Goal: Navigation & Orientation: Find specific page/section

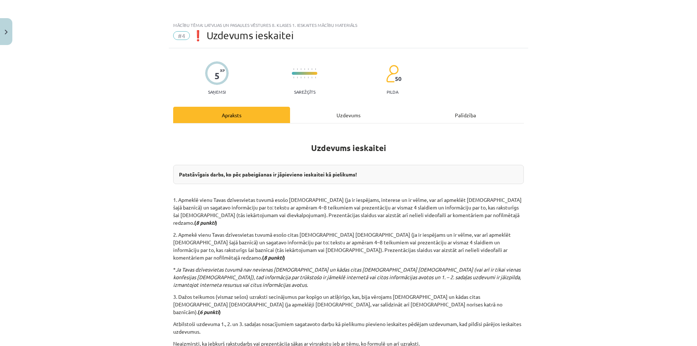
scroll to position [86, 0]
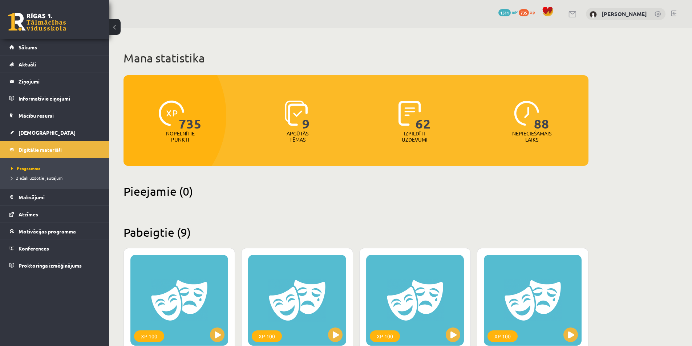
scroll to position [290, 0]
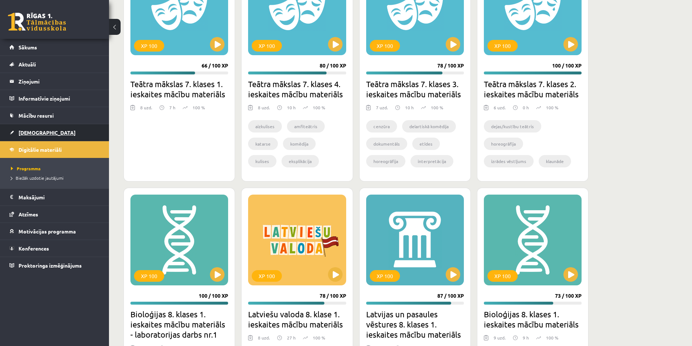
click at [46, 131] on link "[DEMOGRAPHIC_DATA]" at bounding box center [54, 132] width 90 height 17
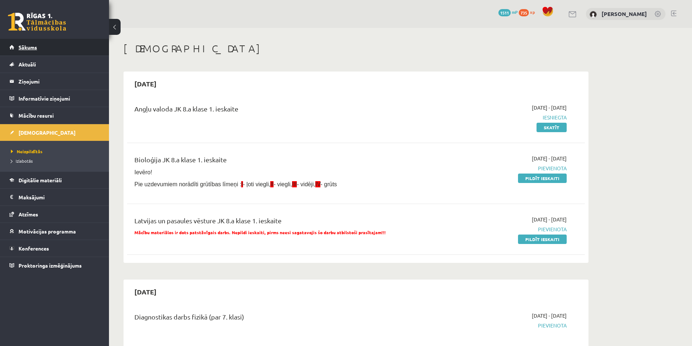
click at [43, 49] on link "Sākums" at bounding box center [54, 47] width 90 height 17
